Goal: Information Seeking & Learning: Learn about a topic

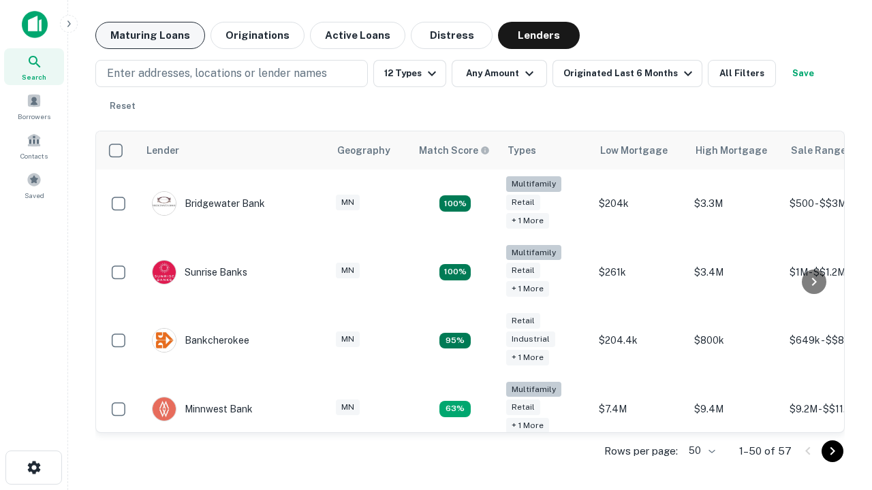
click at [150, 35] on button "Maturing Loans" at bounding box center [150, 35] width 110 height 27
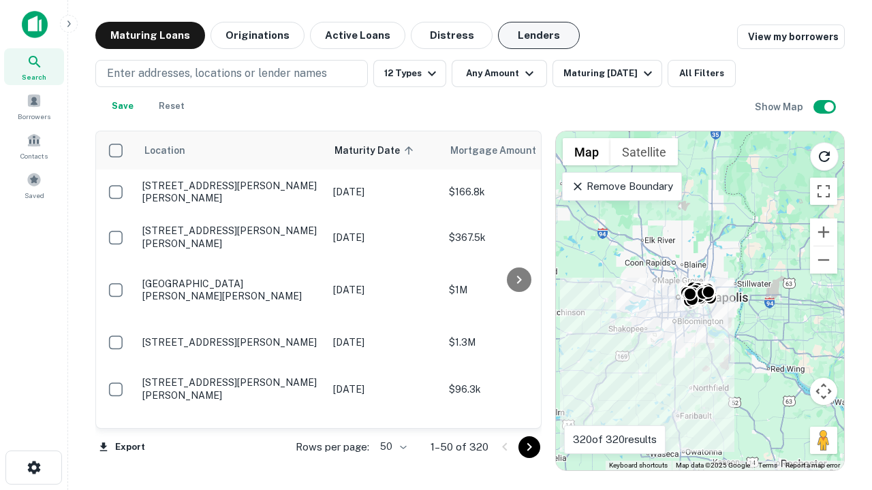
click at [539, 35] on button "Lenders" at bounding box center [539, 35] width 82 height 27
